Goal: Task Accomplishment & Management: Manage account settings

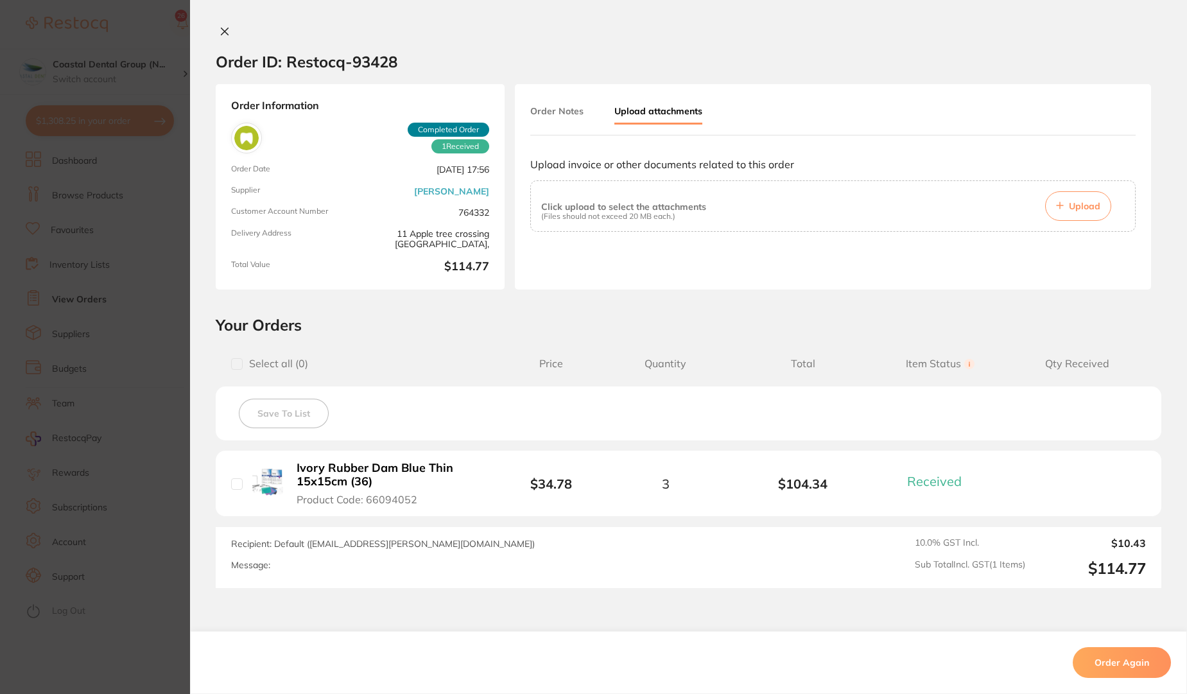
scroll to position [85, 0]
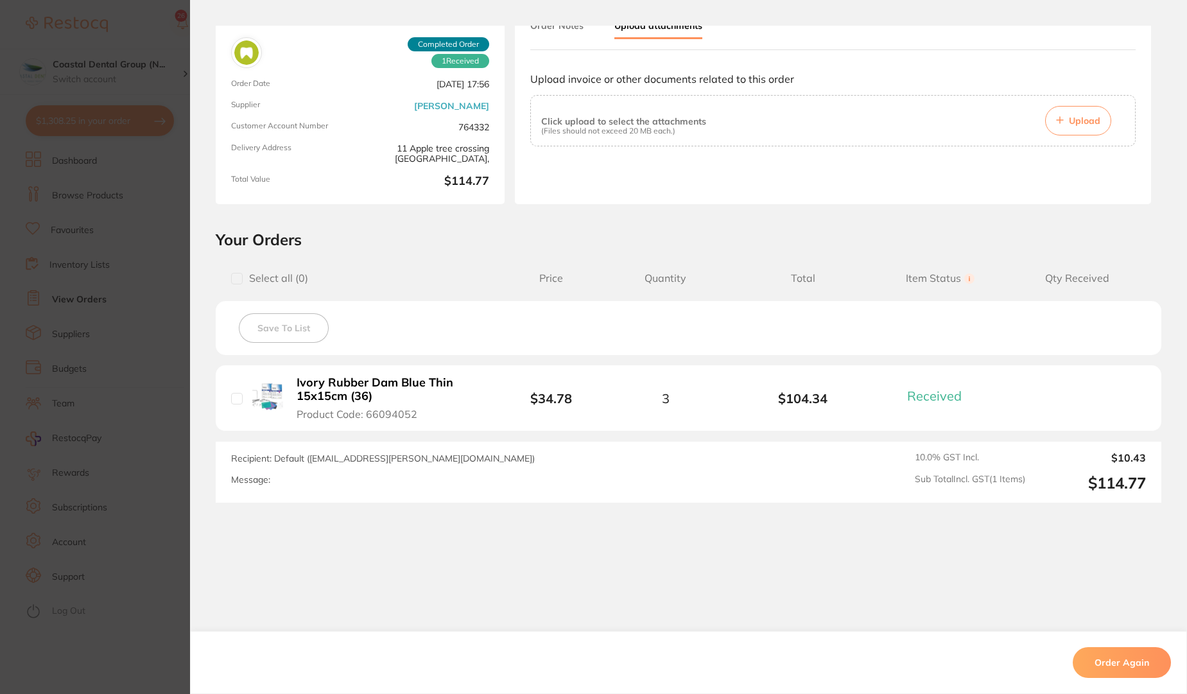
click at [135, 23] on section "Order ID: Restocq- 93428 Order Information 1 Received Completed Order Order Dat…" at bounding box center [593, 347] width 1187 height 694
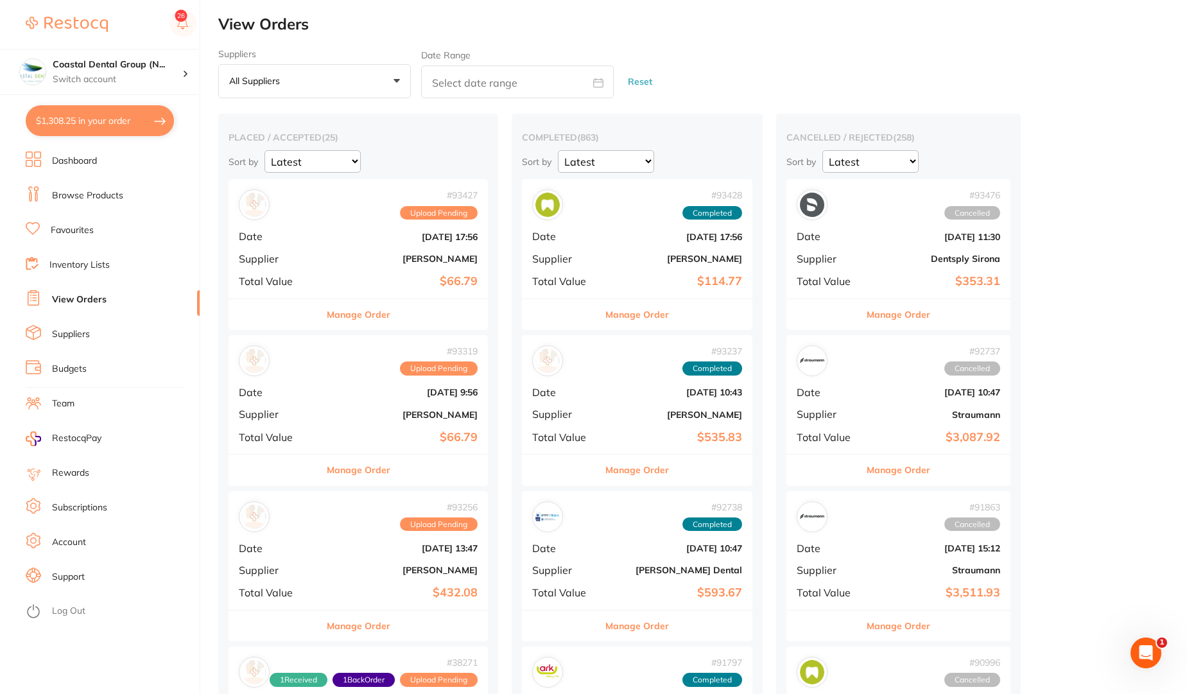
click at [81, 300] on link "View Orders" at bounding box center [79, 299] width 55 height 13
click at [73, 604] on li "Log Out" at bounding box center [111, 611] width 170 height 19
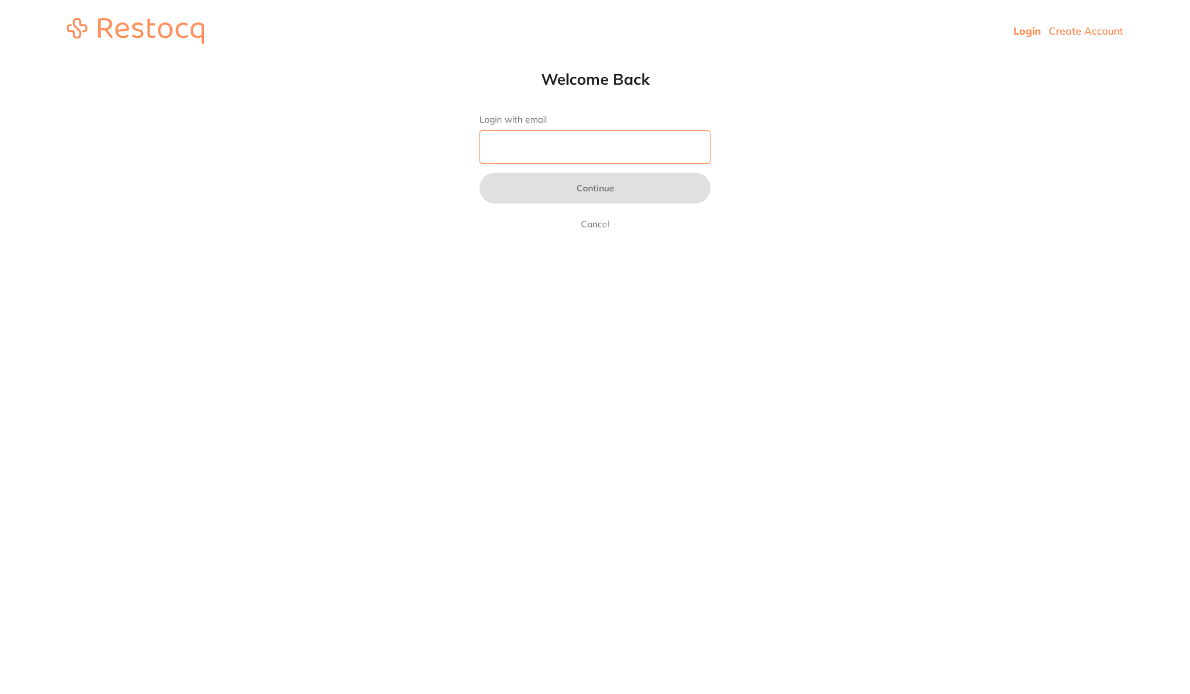
click at [542, 159] on input "Login with email" at bounding box center [595, 146] width 231 height 33
paste input "jubin.jose@terrificminds.com"
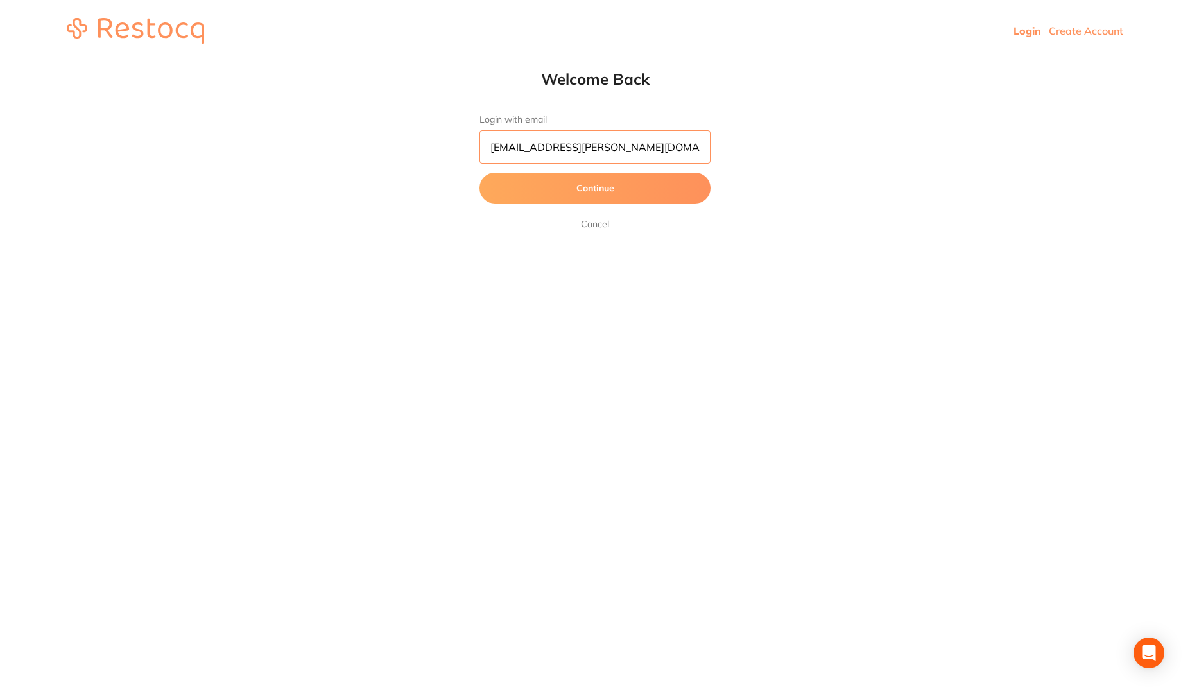
type input "jubin.jose@terrificminds.com"
click at [593, 190] on button "Continue" at bounding box center [595, 188] width 231 height 31
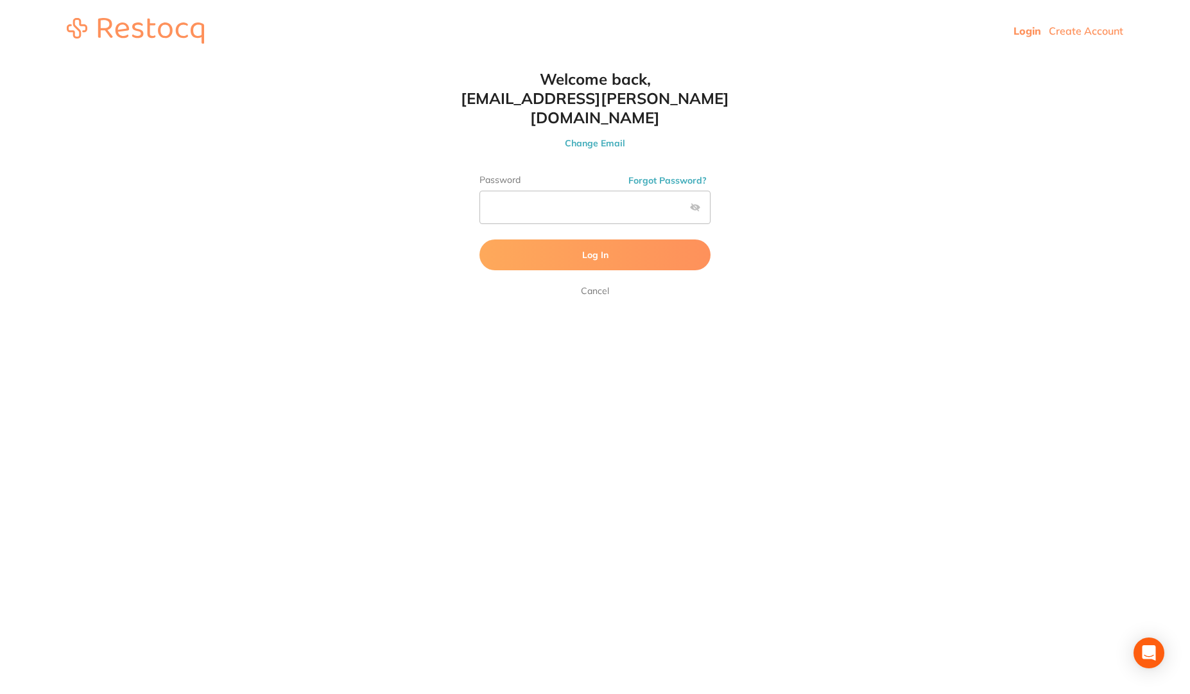
click at [580, 243] on button "Log In" at bounding box center [595, 255] width 231 height 31
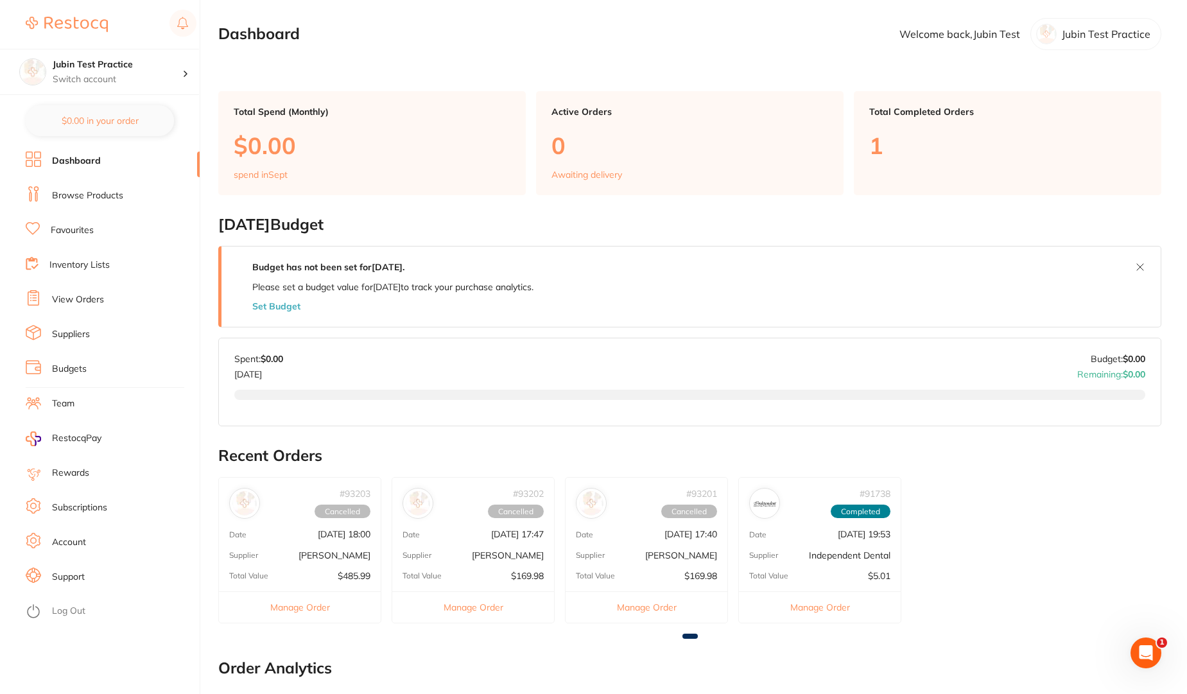
click at [74, 231] on link "Favourites" at bounding box center [72, 230] width 43 height 13
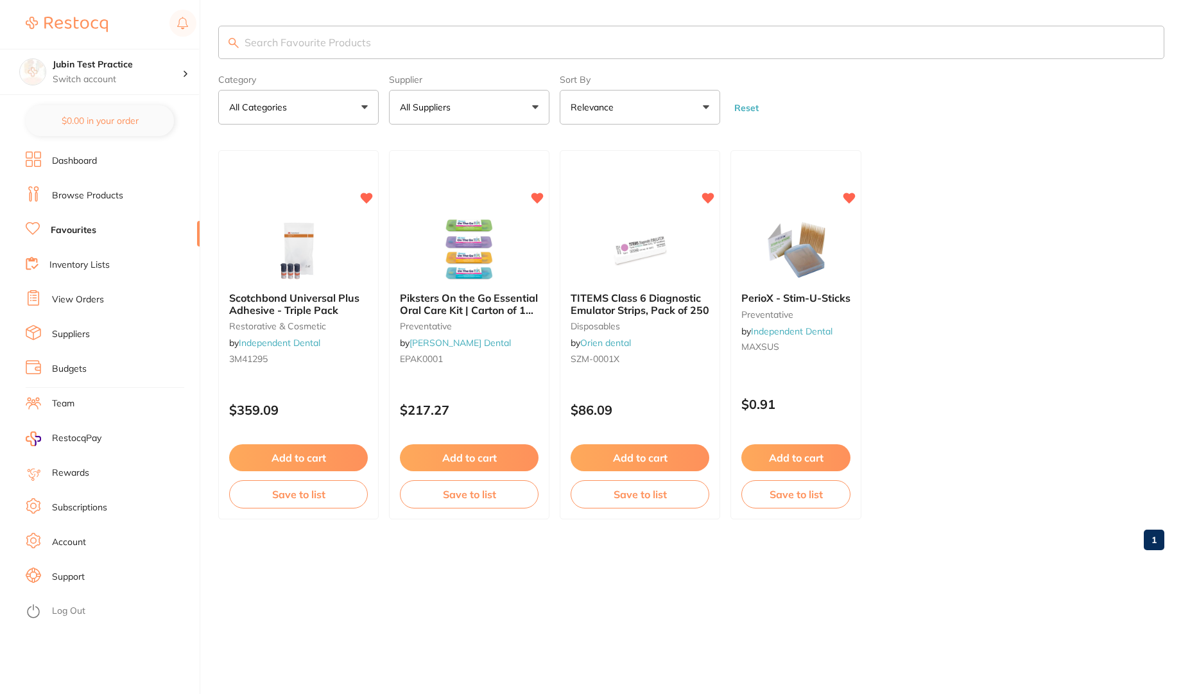
click at [80, 200] on link "Browse Products" at bounding box center [87, 195] width 71 height 13
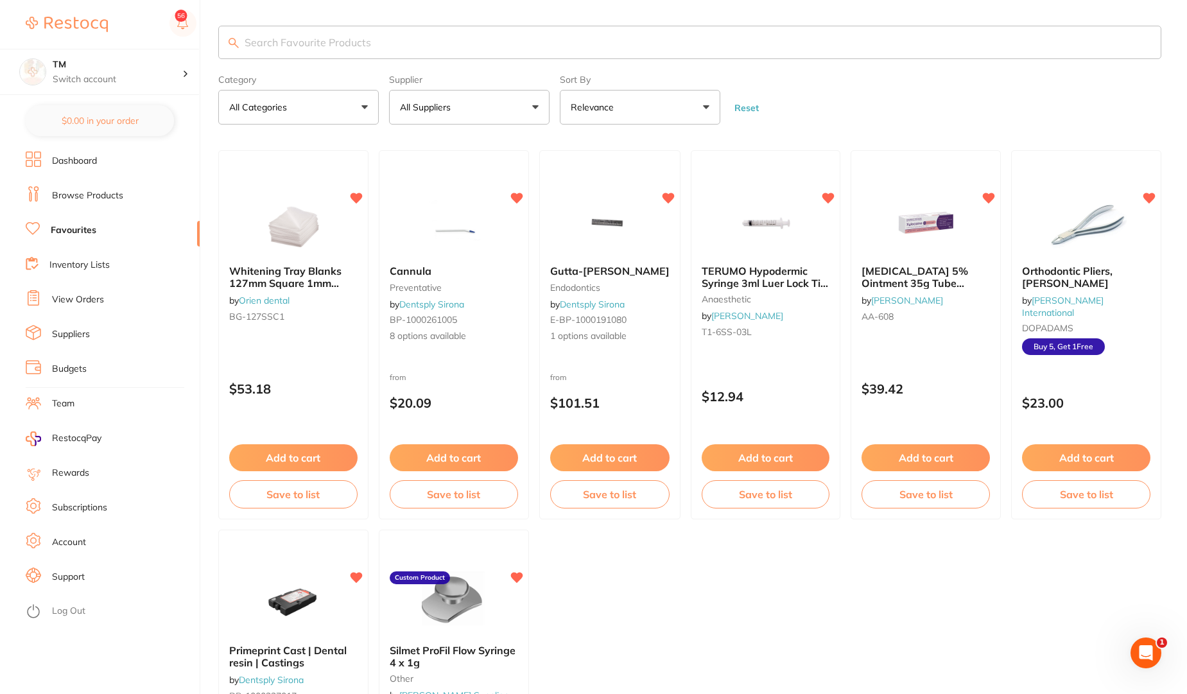
click at [68, 544] on link "Account" at bounding box center [69, 542] width 34 height 13
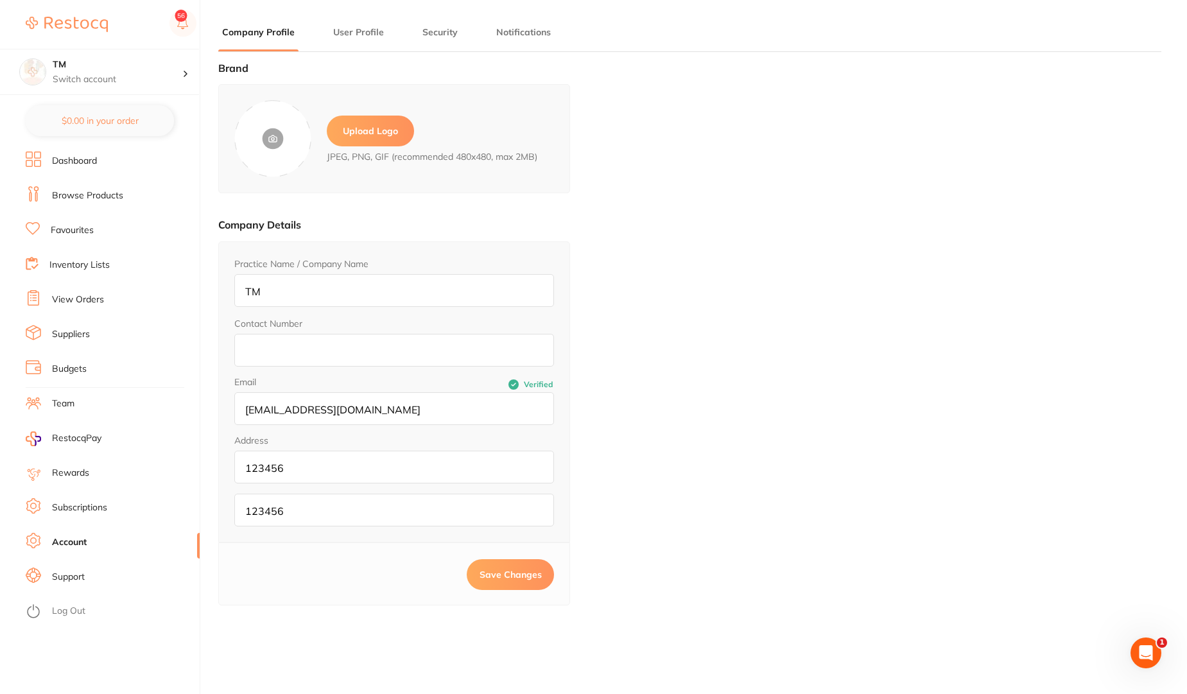
type input "Sree"
type input "Raj"
type input "sreeraj.somarajan@terrificminds.com"
click at [346, 29] on button "User Profile" at bounding box center [358, 32] width 58 height 12
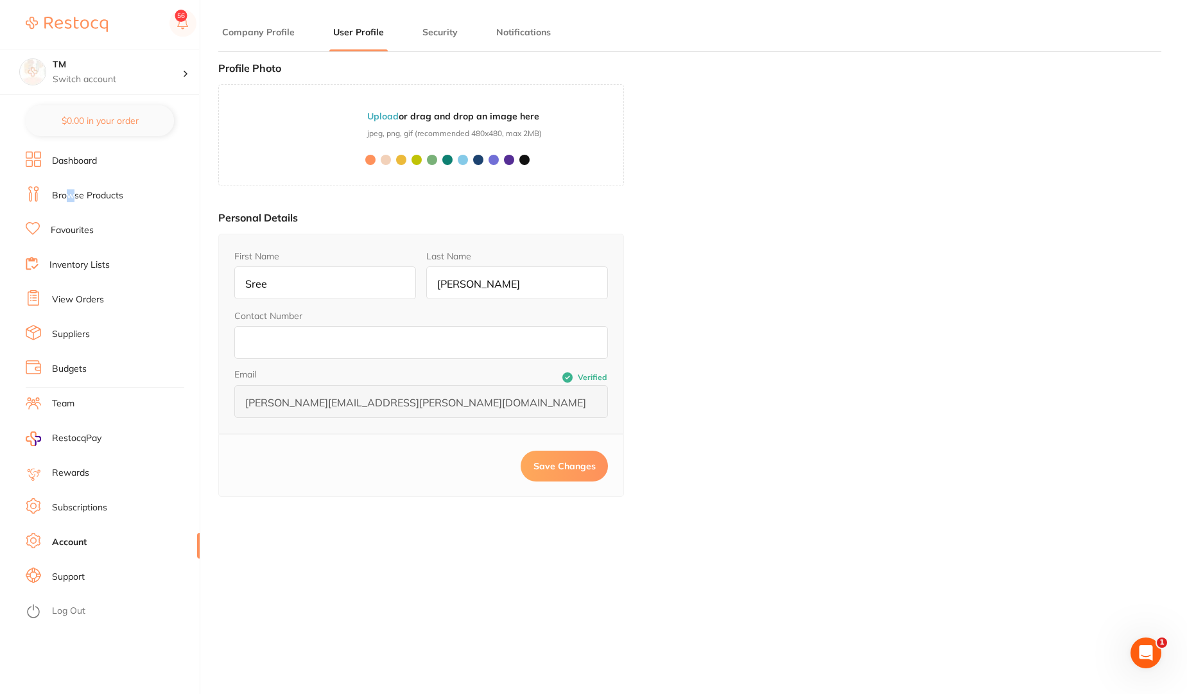
drag, startPoint x: 70, startPoint y: 193, endPoint x: 179, endPoint y: 214, distance: 111.2
click at [71, 193] on link "Browse Products" at bounding box center [87, 195] width 71 height 13
